Goal: Task Accomplishment & Management: Use online tool/utility

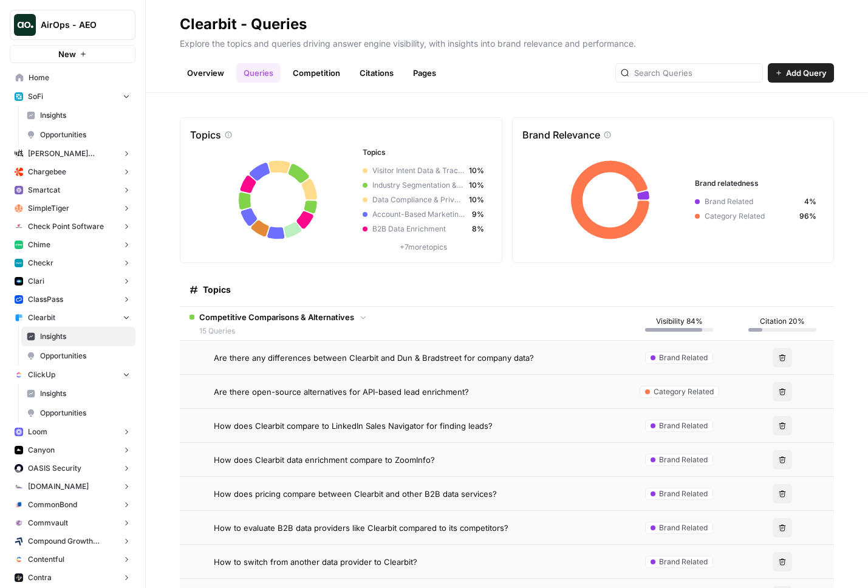
scroll to position [75, 0]
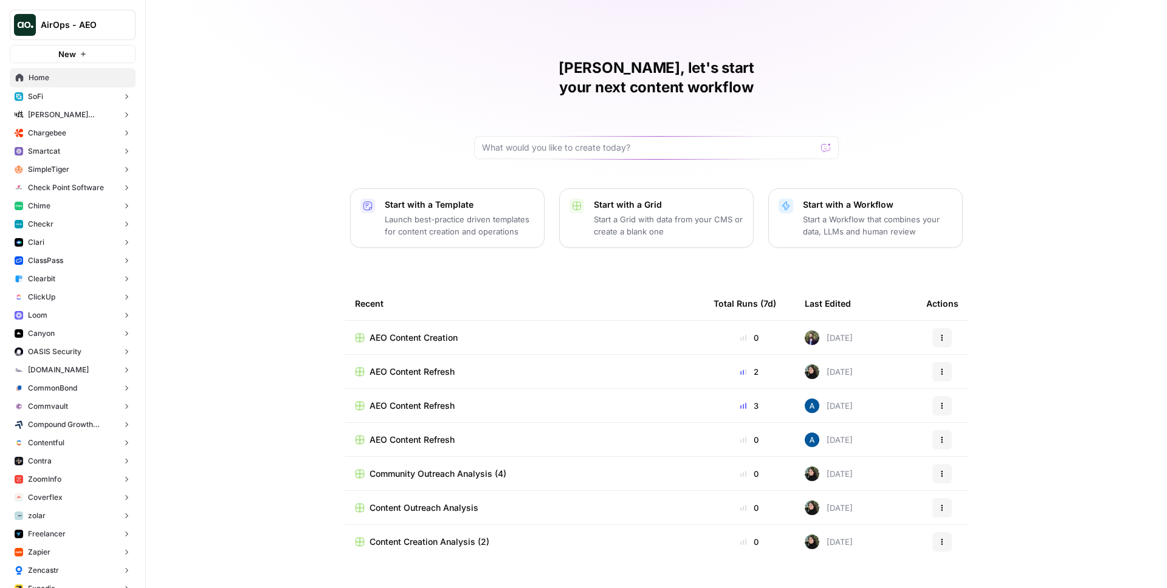
click at [106, 30] on div "AirOps - AEO" at bounding box center [86, 25] width 91 height 12
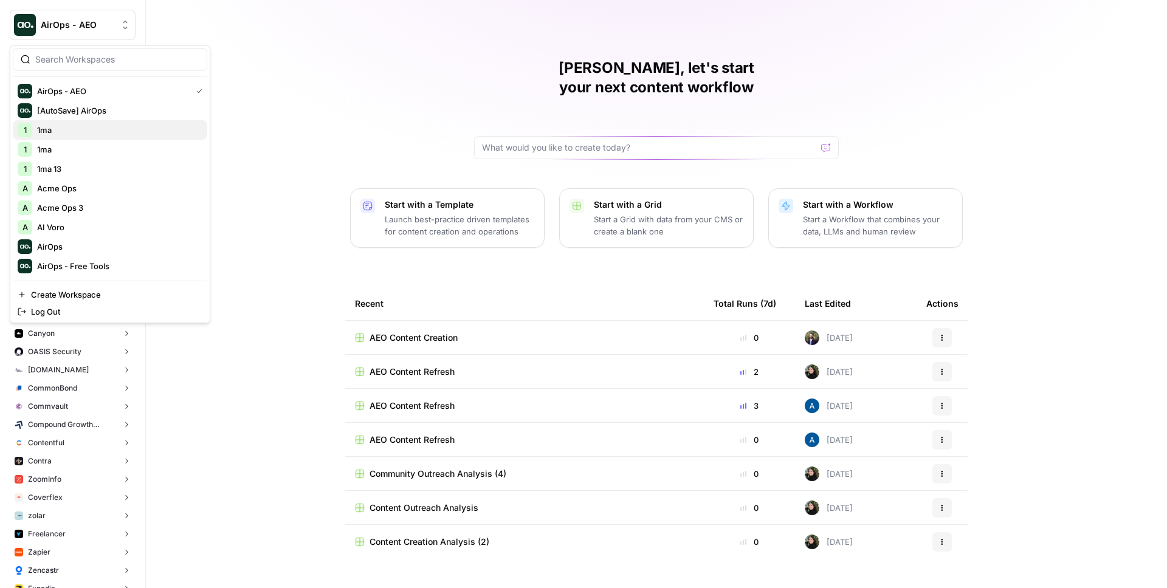
click at [91, 129] on span "1ma" at bounding box center [117, 130] width 160 height 12
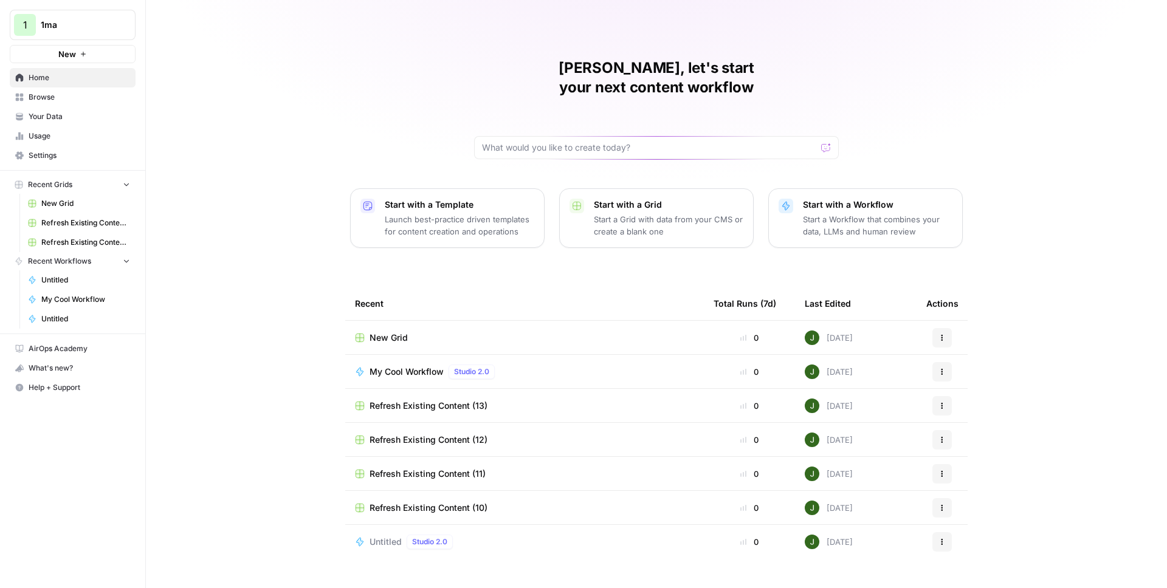
click at [421, 366] on span "My Cool Workflow" at bounding box center [406, 372] width 74 height 12
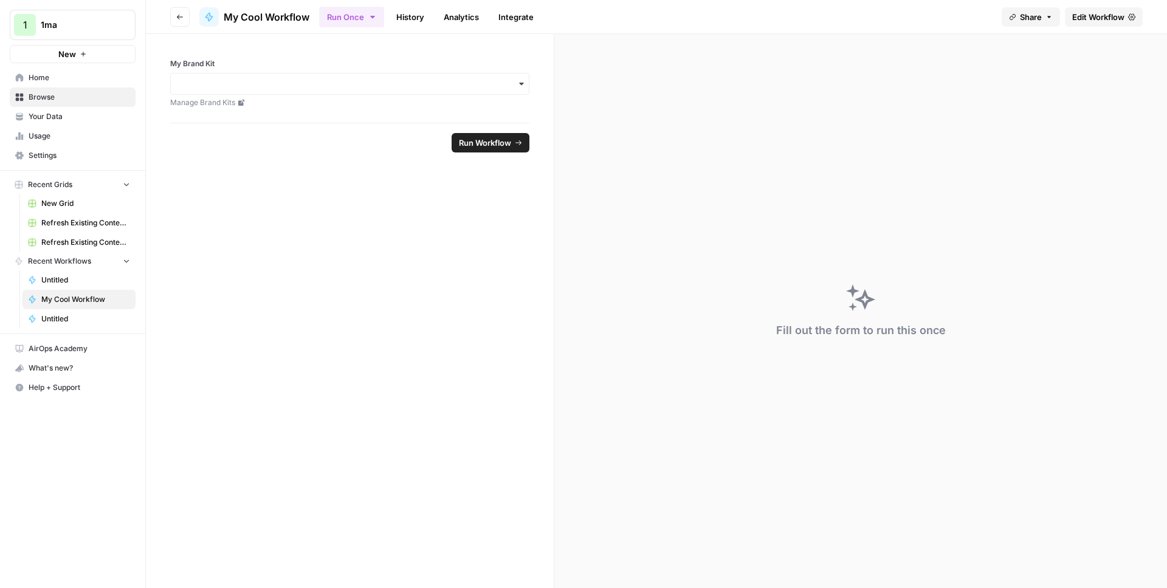
click at [1089, 16] on span "Edit Workflow" at bounding box center [1098, 17] width 52 height 12
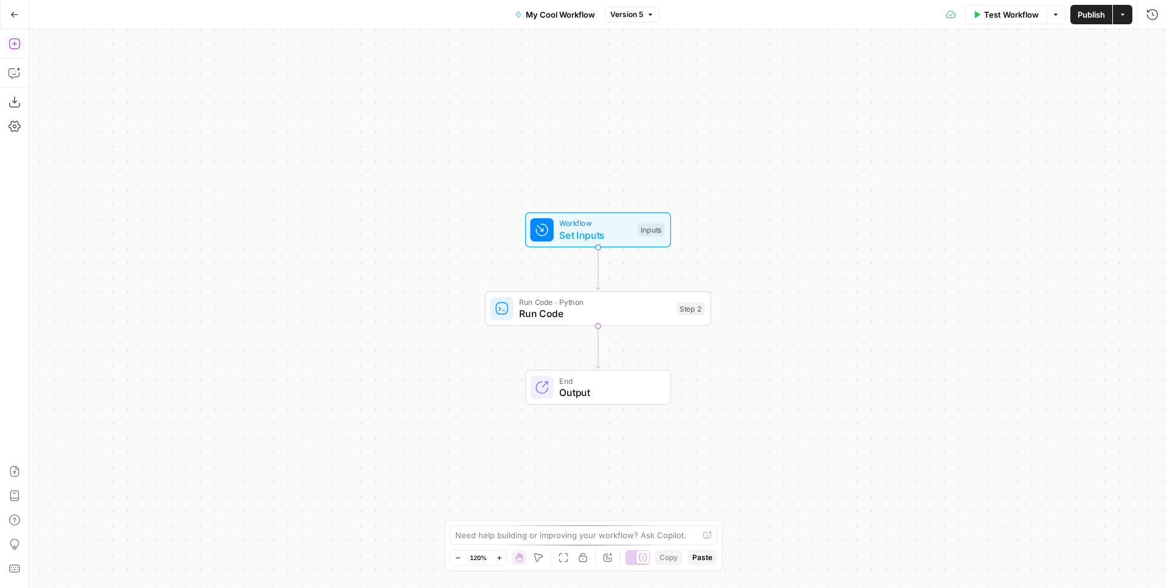
click at [7, 40] on button "Add Steps" at bounding box center [14, 43] width 19 height 19
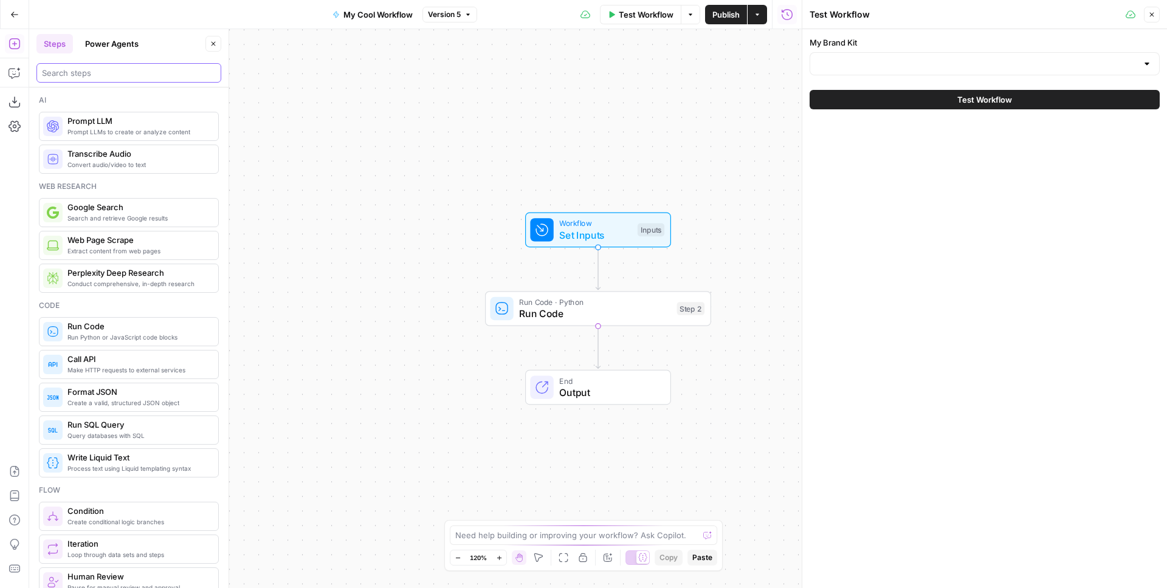
click at [90, 71] on input "search" at bounding box center [129, 73] width 174 height 12
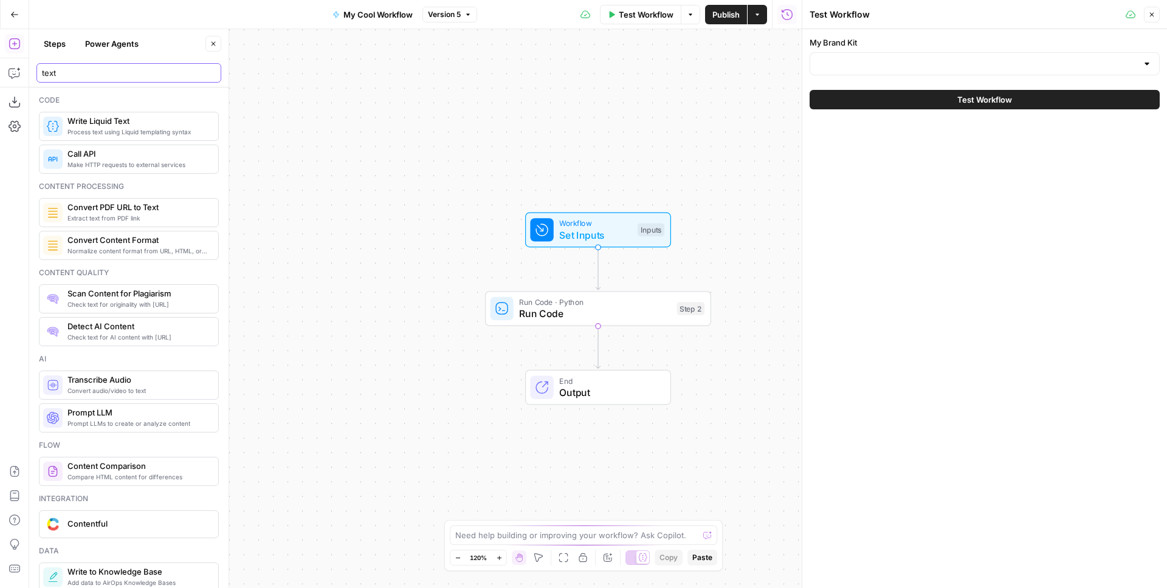
type input "text"
click at [108, 122] on span "Write Liquid Text" at bounding box center [137, 121] width 141 height 12
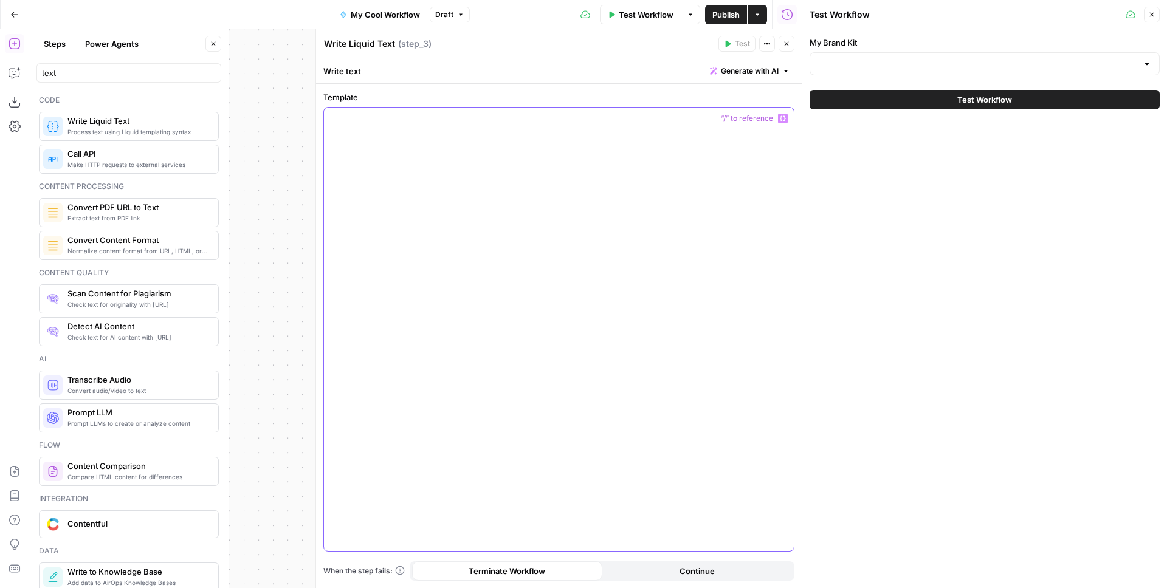
click at [532, 227] on div at bounding box center [559, 330] width 470 height 444
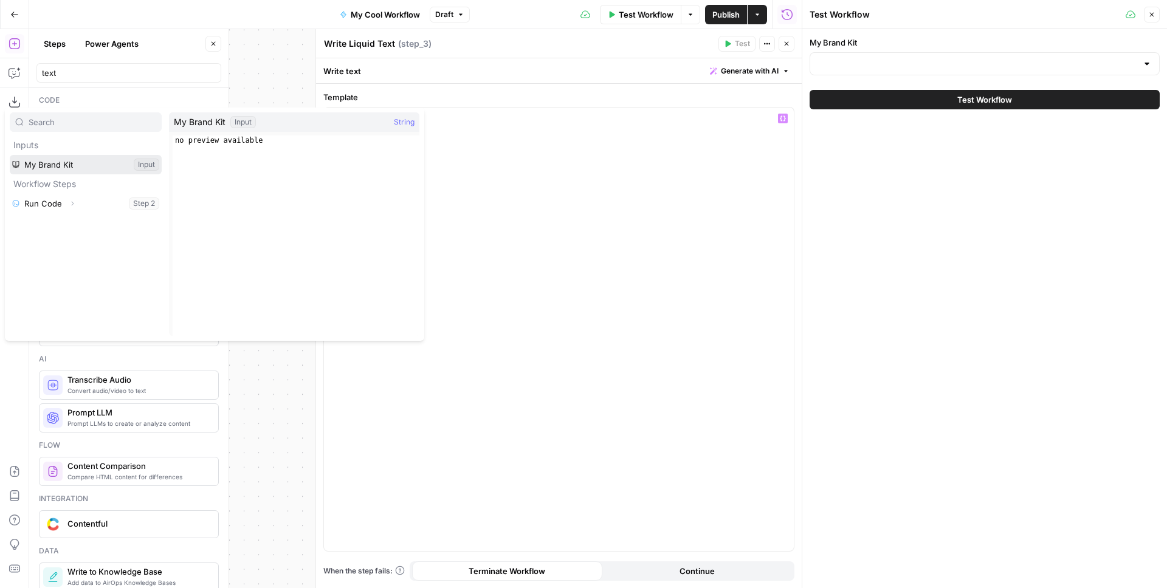
click at [58, 168] on button "Select variable My Brand Kit" at bounding box center [86, 164] width 152 height 19
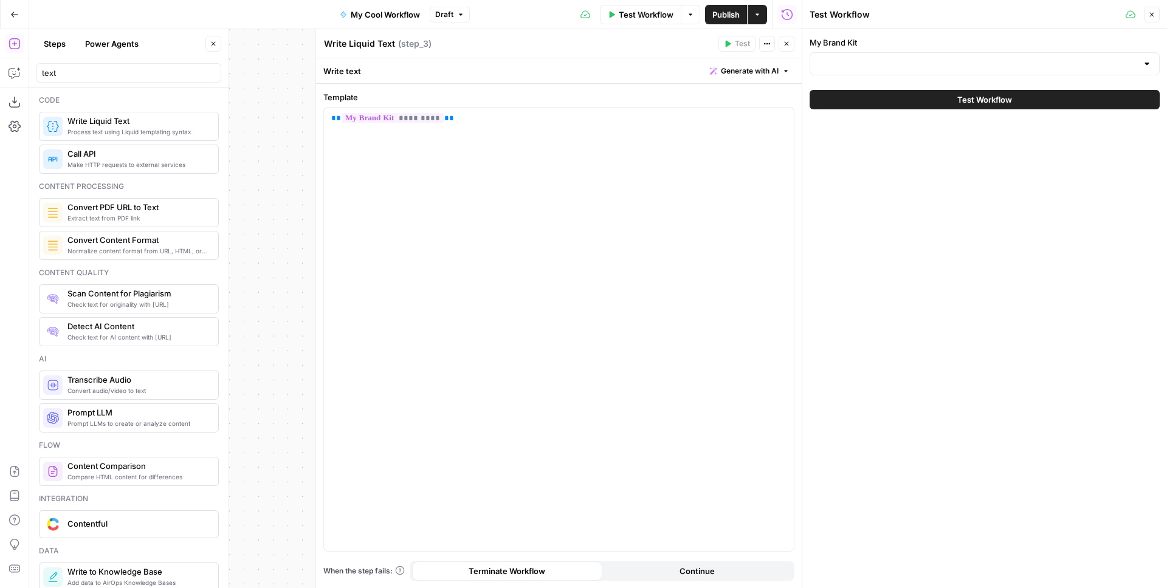
click at [898, 76] on div "My Brand Kit Test Workflow" at bounding box center [984, 73] width 365 height 88
click at [890, 65] on input "My Brand Kit" at bounding box center [977, 64] width 320 height 12
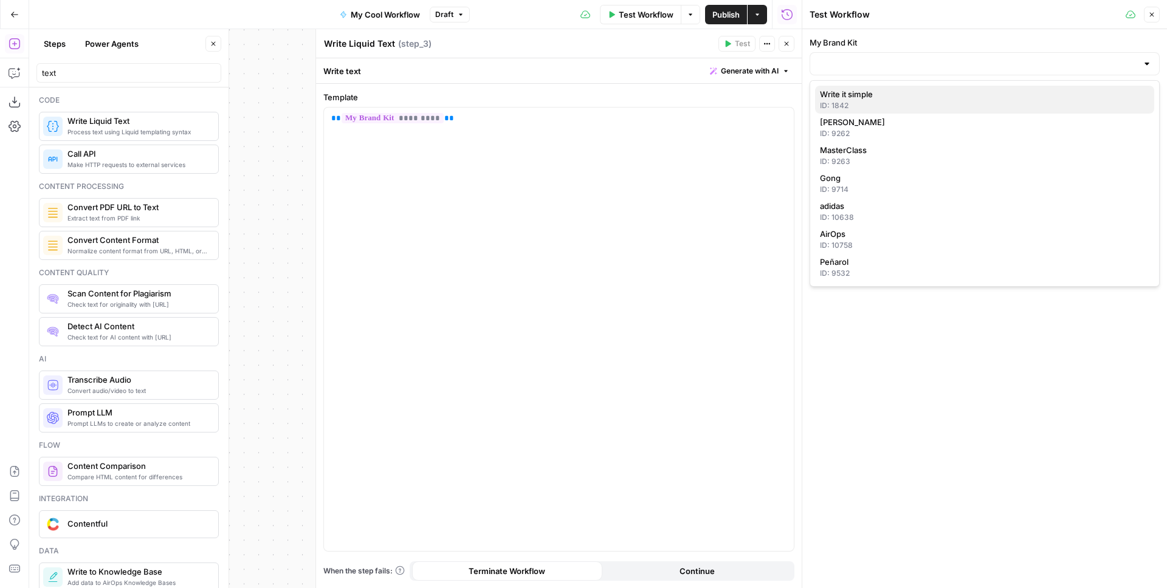
click at [876, 94] on span "Write it simple" at bounding box center [982, 94] width 325 height 12
type input "Write it simple"
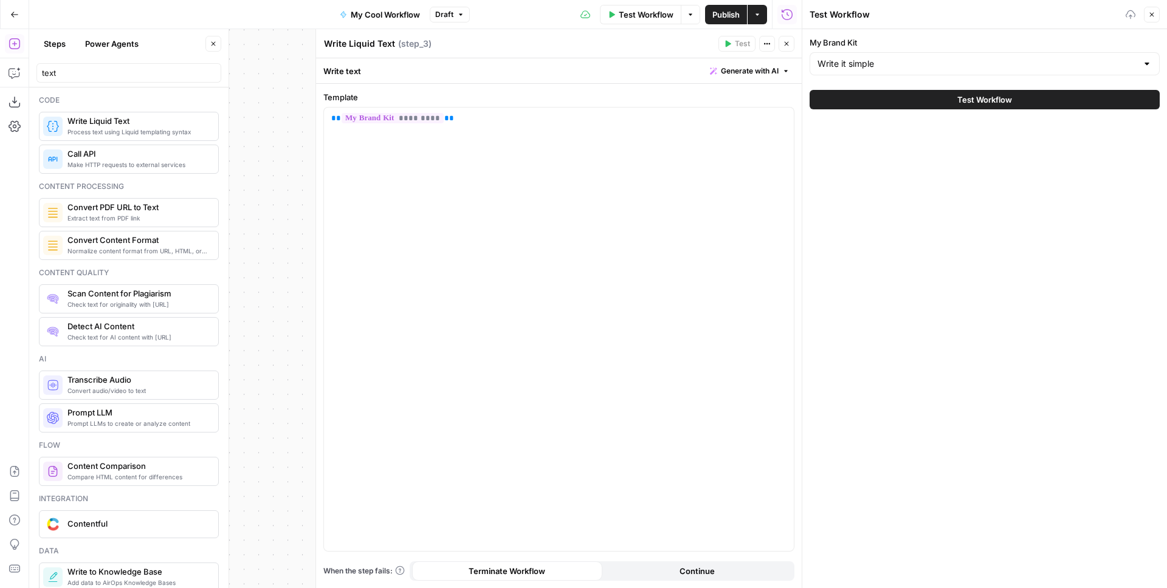
click at [896, 101] on button "Test Workflow" at bounding box center [984, 99] width 350 height 19
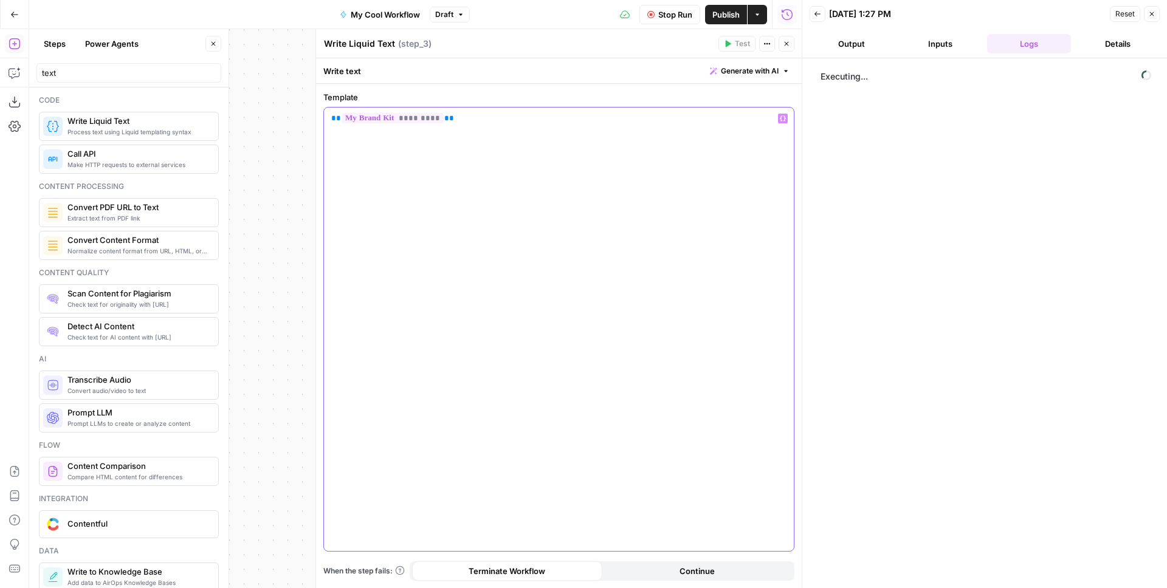
click at [596, 122] on p "** ********* **" at bounding box center [558, 118] width 455 height 12
click at [479, 125] on div "** ********* **" at bounding box center [559, 330] width 470 height 444
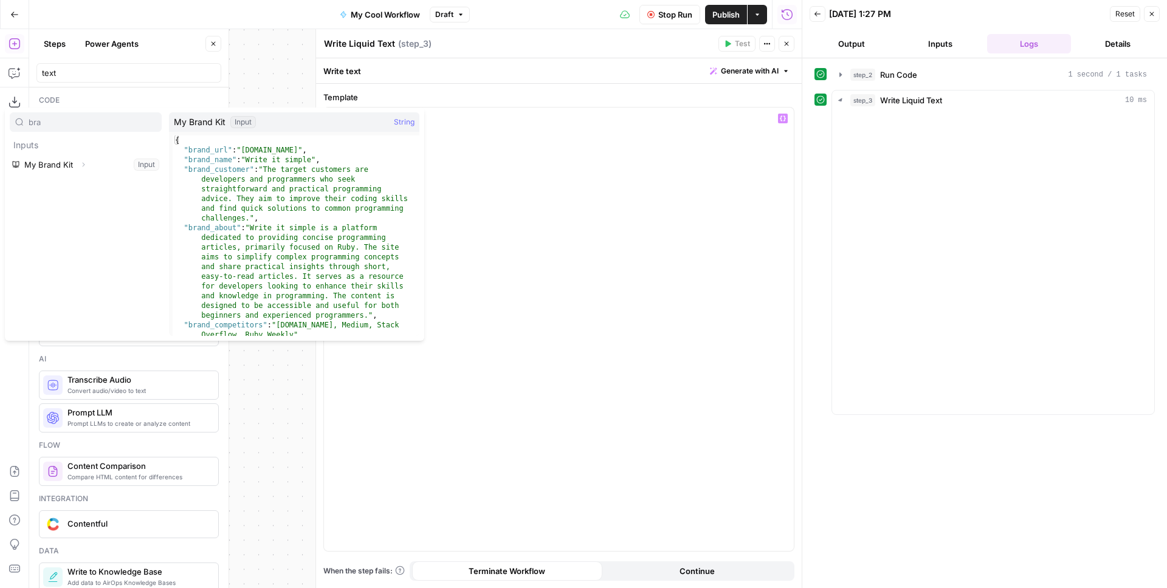
type input "bra"
click at [84, 162] on icon "button" at bounding box center [83, 164] width 7 height 7
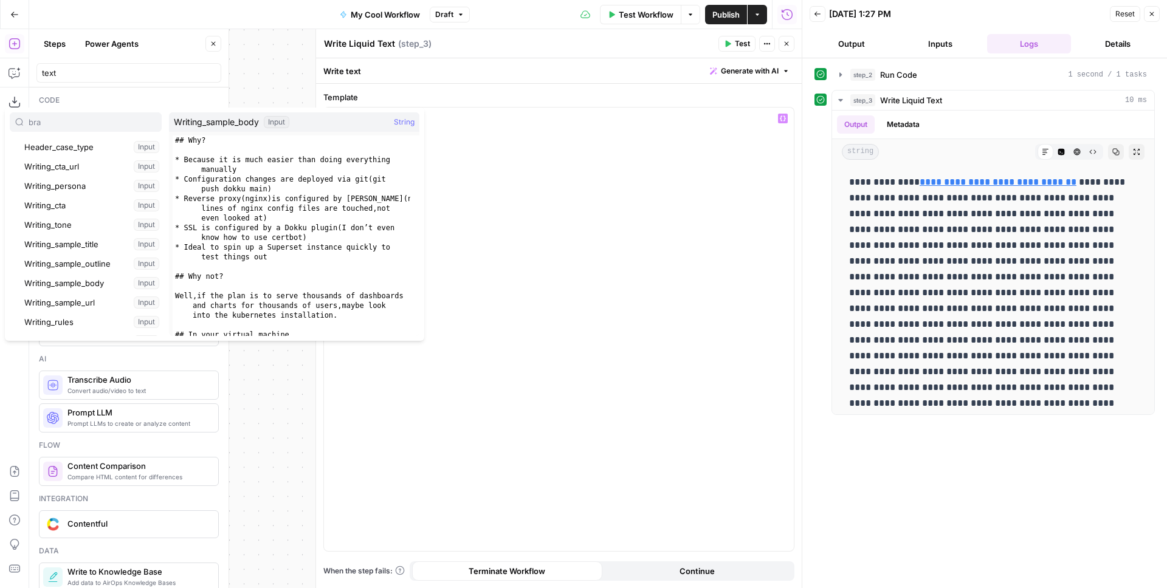
scroll to position [23, 0]
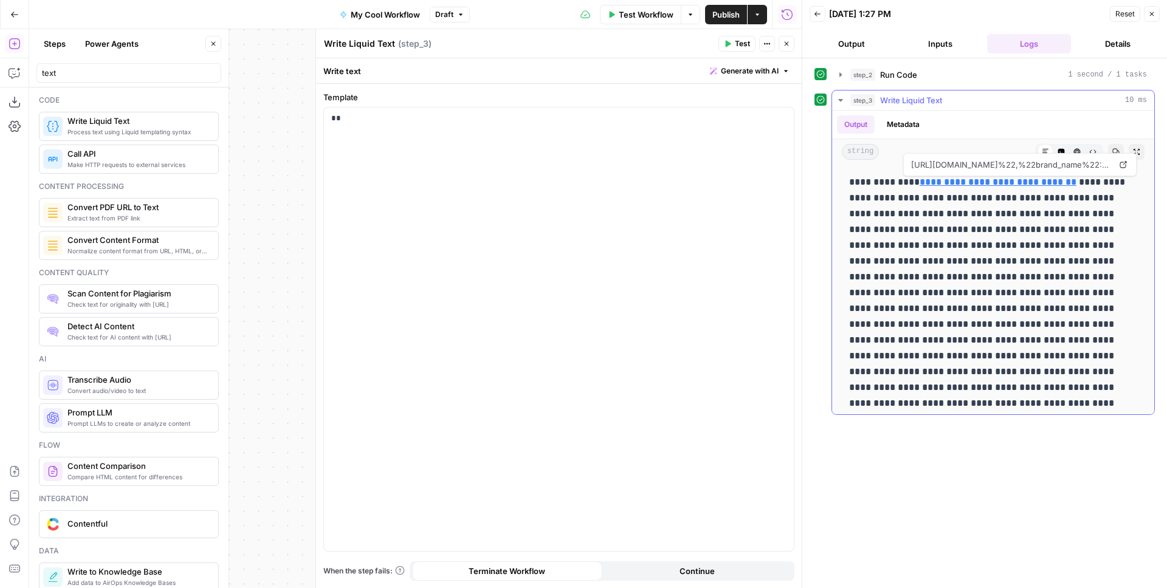
click at [1069, 150] on button "HTML Viewer" at bounding box center [1077, 152] width 16 height 16
click at [1056, 150] on button "Code Editor" at bounding box center [1061, 152] width 16 height 16
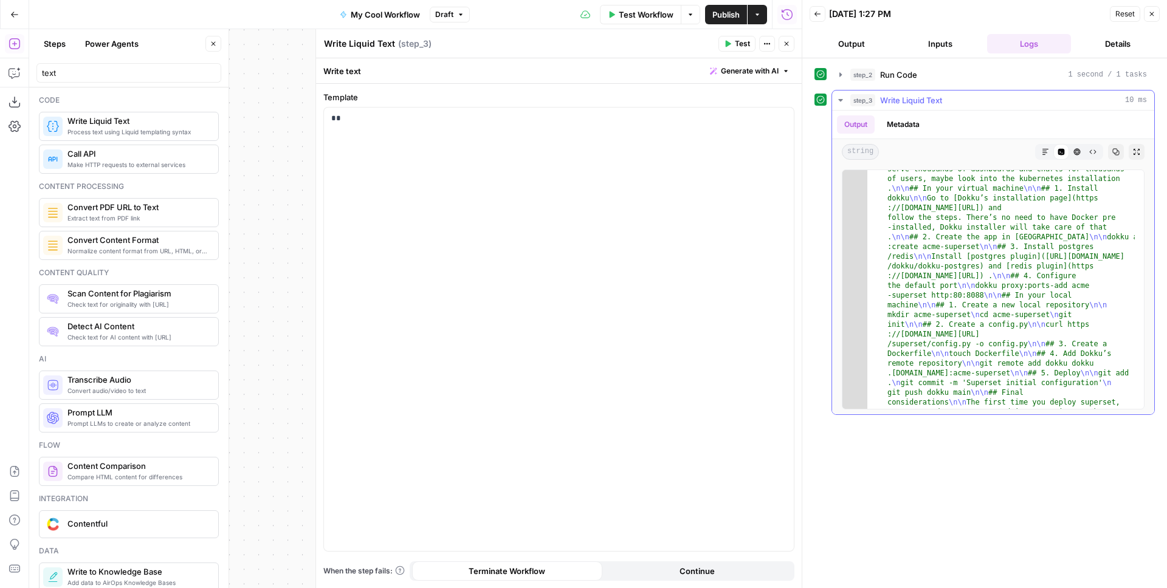
scroll to position [938, 0]
